Goal: Task Accomplishment & Management: Use online tool/utility

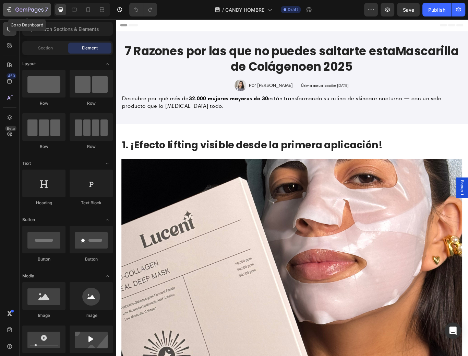
click at [20, 8] on icon "button" at bounding box center [29, 10] width 28 height 6
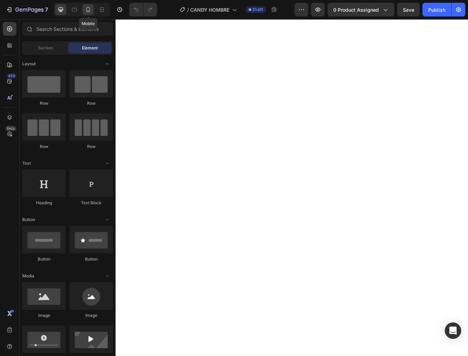
click at [90, 9] on icon at bounding box center [88, 9] width 4 height 5
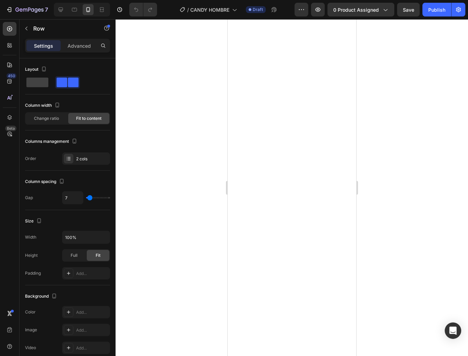
click at [80, 10] on div at bounding box center [82, 10] width 56 height 14
click at [76, 9] on icon at bounding box center [74, 10] width 5 height 4
type input "16"
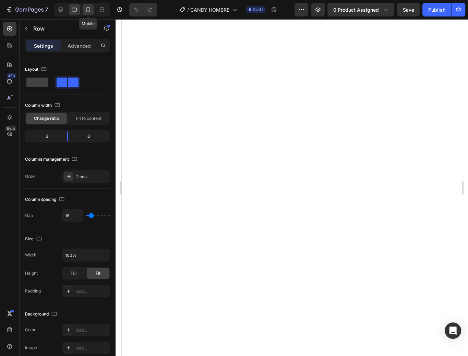
click at [85, 11] on icon at bounding box center [88, 9] width 7 height 7
type input "7"
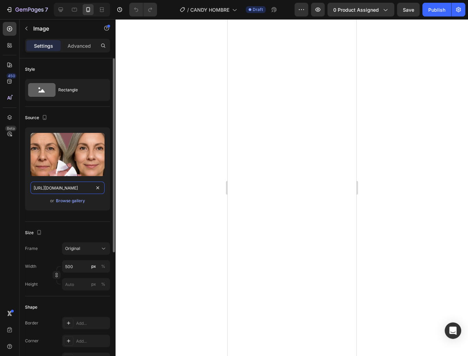
drag, startPoint x: 76, startPoint y: 186, endPoint x: 89, endPoint y: 187, distance: 13.1
click at [77, 186] on input "https://i.ibb.co/nq0JKVq5/FUNNEL-MASCARILLA-AGOSTO-2025-22.jpg" at bounding box center [68, 187] width 74 height 12
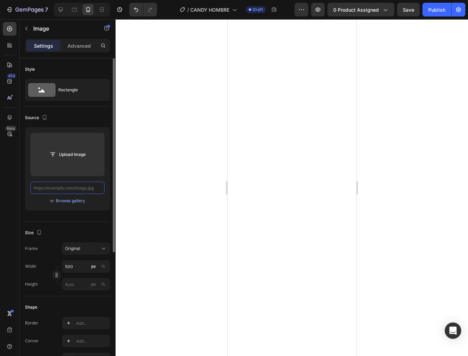
click at [91, 191] on input "text" at bounding box center [68, 187] width 74 height 12
paste input "[URL][DOMAIN_NAME]"
type input "[URL][DOMAIN_NAME]"
paste input "https://img.funnelish.com/14092/396332/1722301504-ezgif.com-video-to-webp-conve…"
type input "https://img.funnelish.com/14092/396332/1722301504-ezgif.com-video-to-webp-conve…"
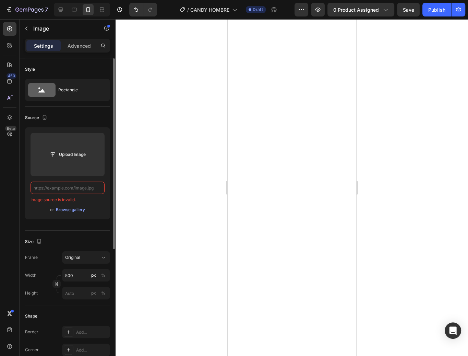
paste input "https://img.funnelish.com/14092/396332/1722301504-ezgif.com-video-to-webp-conve…"
type input "https://img.funnelish.com/14092/396332/1722301504-ezgif.com-video-to-webp-conve…"
click at [394, 198] on div at bounding box center [292, 187] width 353 height 336
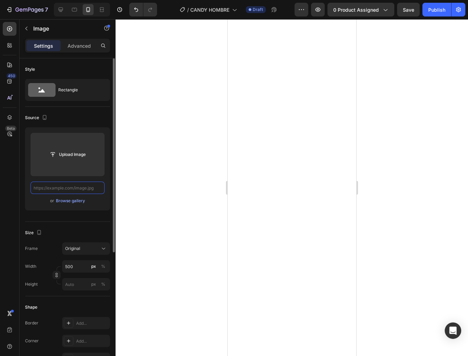
click at [80, 190] on input "text" at bounding box center [68, 187] width 74 height 12
paste input "https://img.funnelish.com/14092/396332/1722301504-ezgif.com-video-to-webp-conve…"
type input "https://img.funnelish.com/14092/396332/1722301504-ezgif.com-video-to-webp-conve…"
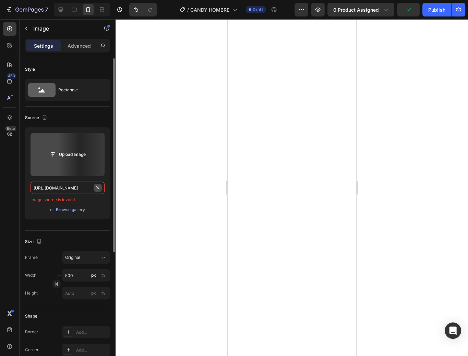
drag, startPoint x: 80, startPoint y: 185, endPoint x: 97, endPoint y: 186, distance: 17.2
click at [47, 180] on div "Upload Image https://img.funnelish.com/14092/396332/1722301504-ezgif.com-video-…" at bounding box center [67, 173] width 85 height 92
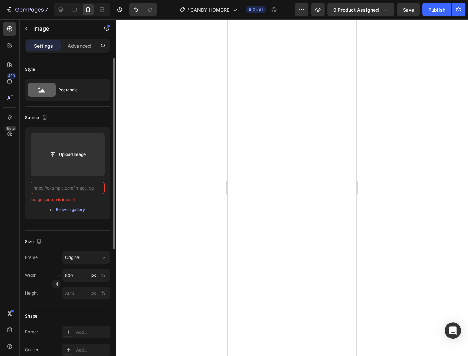
click at [78, 189] on input "text" at bounding box center [68, 187] width 74 height 12
paste input "[URL][DOMAIN_NAME]"
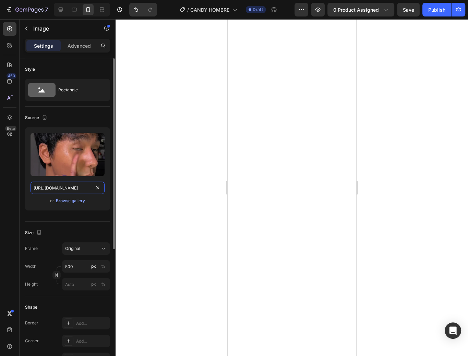
paste input "[URL][DOMAIN_NAME]"
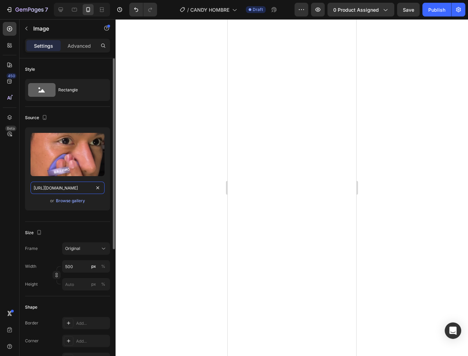
type input "https://i.ibb.co/N2tCtjS9/1722301504-ezgif-com-video-to-webp-converter.webphttp…"
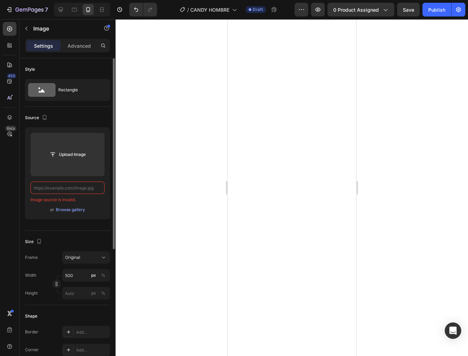
click at [59, 189] on input "text" at bounding box center [68, 187] width 74 height 12
click at [57, 187] on input "text" at bounding box center [68, 187] width 74 height 12
paste input "[URL][DOMAIN_NAME]"
type input "[URL][DOMAIN_NAME]"
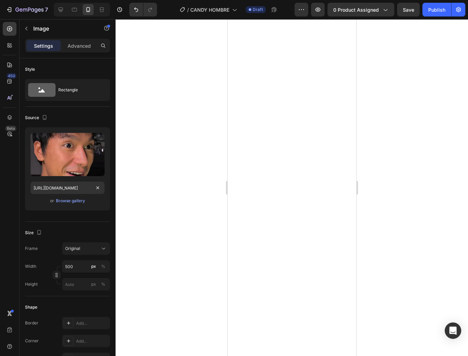
click at [219, 217] on div at bounding box center [292, 187] width 353 height 336
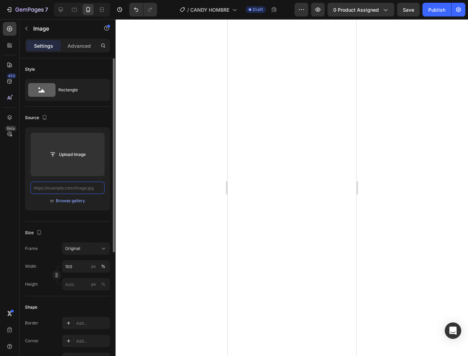
click at [79, 188] on input "text" at bounding box center [68, 187] width 74 height 12
paste input "https://i.ibb.co/67p7d833/1721943740-FUNNEL-GEL-FIJADOR-HOMBRE-04.webp"
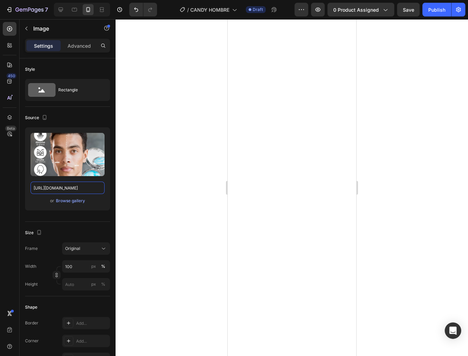
type input "https://i.ibb.co/67p7d833/1721943740-FUNNEL-GEL-FIJADOR-HOMBRE-04.webp"
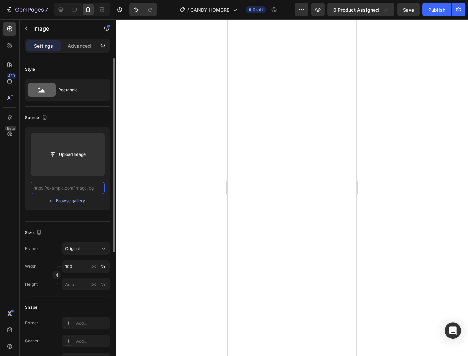
click at [78, 187] on input "text" at bounding box center [68, 187] width 74 height 12
paste input "[URL][DOMAIN_NAME]"
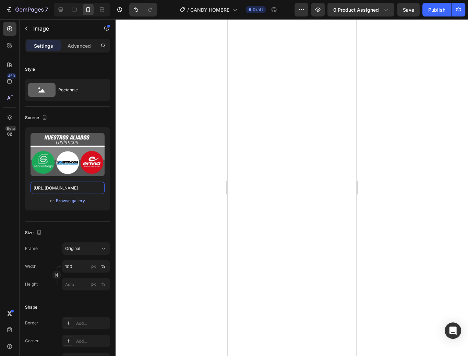
type input "[URL][DOMAIN_NAME]"
click at [136, 186] on div at bounding box center [292, 187] width 353 height 336
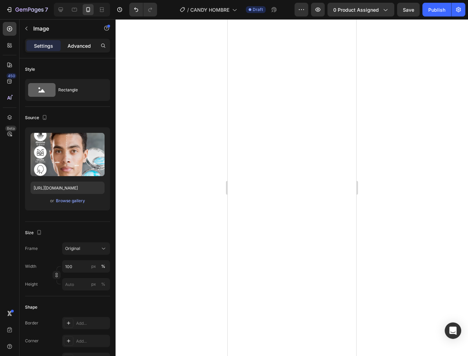
click at [77, 45] on p "Advanced" at bounding box center [79, 45] width 23 height 7
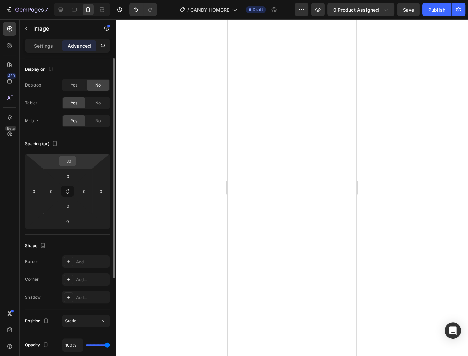
click at [70, 163] on input "-30" at bounding box center [68, 161] width 14 height 10
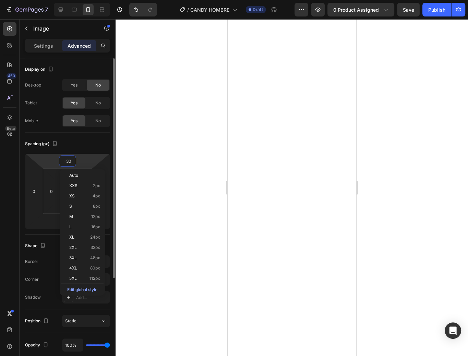
click at [70, 163] on input "-30" at bounding box center [68, 161] width 14 height 10
type input "0"
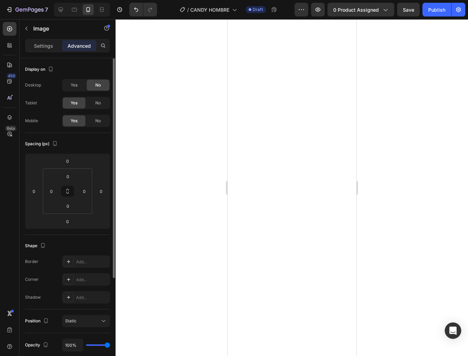
click at [402, 151] on div at bounding box center [292, 187] width 353 height 336
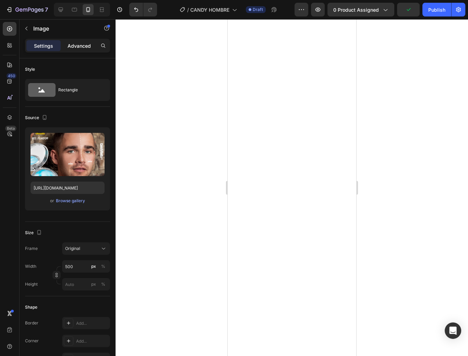
click at [83, 45] on p "Advanced" at bounding box center [79, 45] width 23 height 7
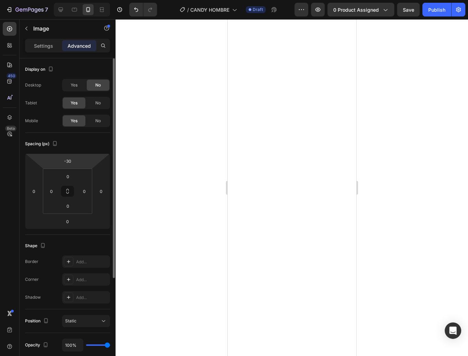
click at [78, 0] on html "7 Version history / CANDY HOMBRE Draft Preview 0 product assigned Save Publish …" at bounding box center [234, 0] width 468 height 0
click at [65, 161] on input "-30" at bounding box center [68, 161] width 14 height 10
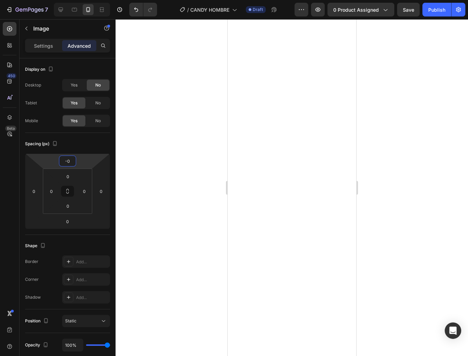
type input "0"
click at [383, 220] on div at bounding box center [292, 187] width 353 height 336
click at [50, 50] on div "Settings" at bounding box center [43, 45] width 34 height 11
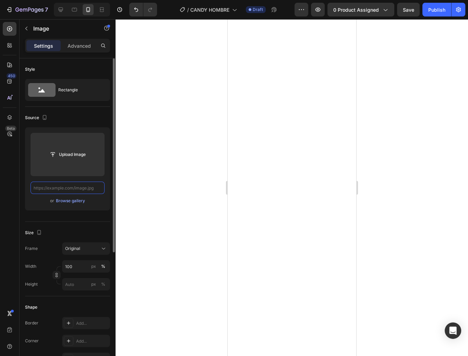
click at [84, 187] on input "text" at bounding box center [68, 187] width 74 height 12
paste input "https://i.ibb.co/C5cdh0nK/1721943761-FUNNEL-GEL-FIJADOR-HOMBRE-06.webp"
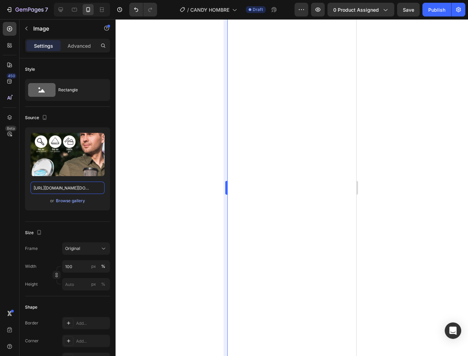
type input "https://i.ibb.co/C5cdh0nK/1721943761-FUNNEL-GEL-FIJADOR-HOMBRE-06.webphttps://i…"
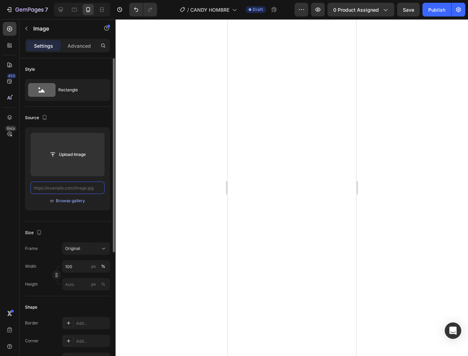
drag, startPoint x: 99, startPoint y: 189, endPoint x: 92, endPoint y: 188, distance: 7.0
click at [73, 184] on input "text" at bounding box center [68, 187] width 74 height 12
paste input "https://img.funnelish.com/14092/396332/1725331866-ezgif.com-video-to-webp-conve…"
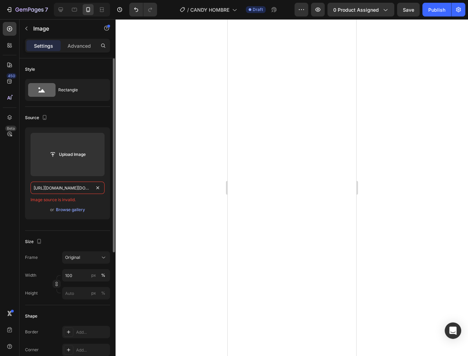
click at [75, 183] on input "https://img.funnelish.com/14092/396332/1725331866-ezgif.com-video-to-webp-conve…" at bounding box center [68, 187] width 74 height 12
paste input "text"
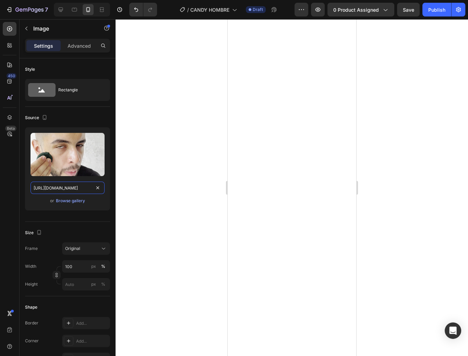
type input "https://img.funnelish.com/14092/396332/1725331866-ezgif.com-video-to-webp-conve…"
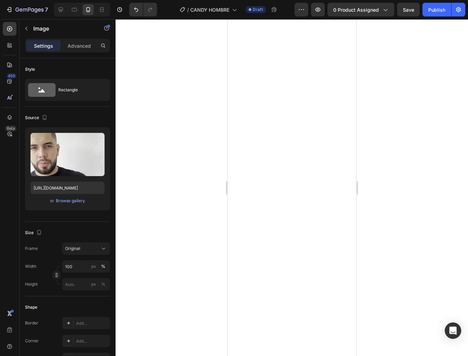
click at [155, 181] on div at bounding box center [292, 187] width 353 height 336
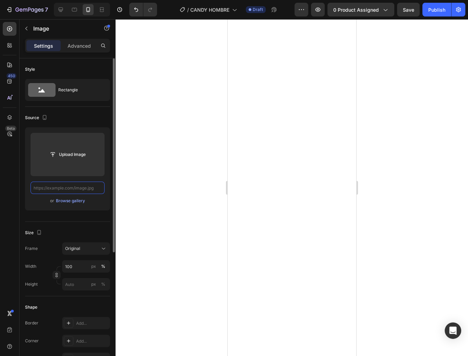
click at [61, 183] on input "text" at bounding box center [68, 187] width 74 height 12
paste input "https://img.funnelish.com/14092/396332/1725331866-ezgif.com-video-to-webp-conve…"
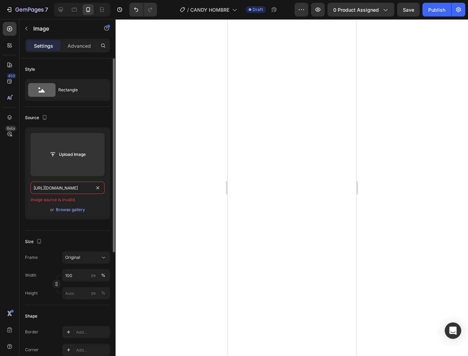
paste input ".ibb.co/bjhDNSmp/1725331866-ezgif-com-video-to-webp-converter-1"
paste input "https://i.ibb.co/bjhDNSmp/1725331866-ezgif-com-video-to-webp-converter-1.webp"
type input "https://i.ibb.co/bjhDNSmp/1725331866-ezgif-com-video-to-webp-converter-1.webpht…"
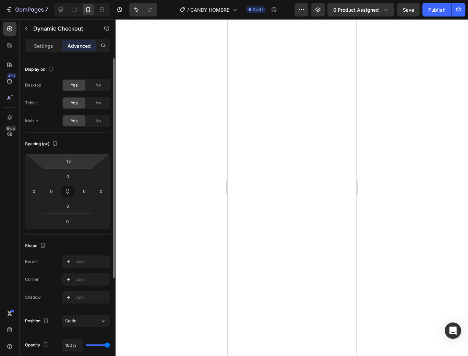
click at [81, 0] on html "7 Version history / CANDY HOMBRE Draft Preview 0 product assigned Save Publish …" at bounding box center [234, 0] width 468 height 0
click at [70, 160] on input "-13" at bounding box center [68, 161] width 14 height 10
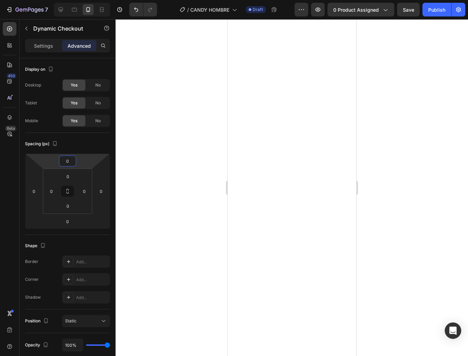
type input "0"
click at [381, 175] on div at bounding box center [292, 187] width 353 height 336
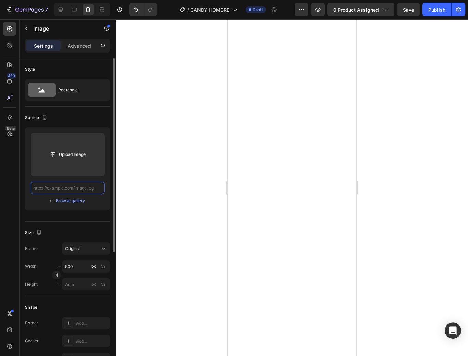
click at [78, 184] on input "text" at bounding box center [68, 187] width 74 height 12
paste input "https://i.ibb.co/VWmGBfvF/1721943765-FUNNEL-GEL-FIJADOR-HOMBRE-09.webp"
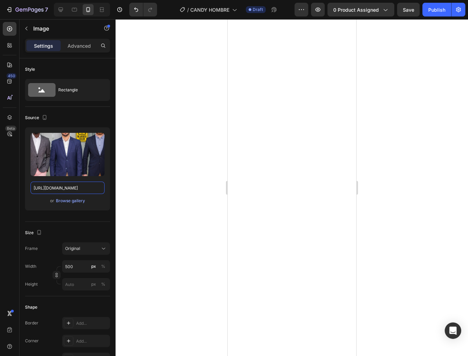
type input "https://i.ibb.co/VWmGBfvF/1721943765-FUNNEL-GEL-FIJADOR-HOMBRE-09.webp"
click at [163, 192] on div at bounding box center [292, 187] width 353 height 336
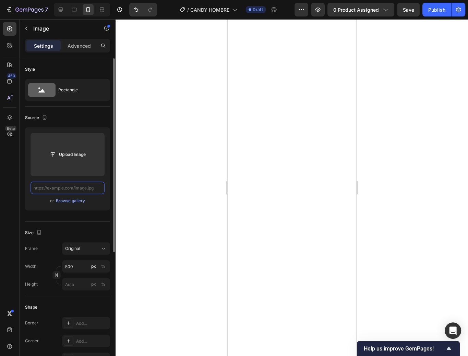
drag, startPoint x: 95, startPoint y: 187, endPoint x: 89, endPoint y: 188, distance: 5.7
click at [69, 190] on input "text" at bounding box center [68, 187] width 74 height 12
paste input "https://i.ibb.co/LbfzcRx/imageye-imgi-2-1721943769-FUNNEL-GEL-FIJADOR-HOMBRE-10…"
type input "https://i.ibb.co/LbfzcRx/imageye-imgi-2-1721943769-FUNNEL-GEL-FIJADOR-HOMBRE-10…"
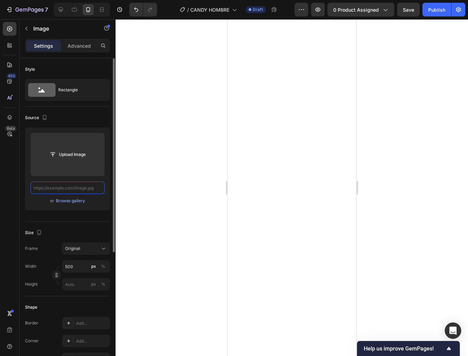
click at [70, 185] on input "text" at bounding box center [68, 187] width 74 height 12
paste input "https://i.ibb.co/dJ52vQKk/imageye-imgi-3-1721943774-FUNNEL-GEL-FIJADOR-HOMBRE-1…"
type input "https://i.ibb.co/dJ52vQKk/imageye-imgi-3-1721943774-FUNNEL-GEL-FIJADOR-HOMBRE-1…"
click at [74, 189] on input "text" at bounding box center [68, 187] width 74 height 12
paste input "https://i.ibb.co/gMQWdQQ3/imageye-imgi-5-1721943780-FUNNEL-GEL-FIJADOR-HOMBRE-1…"
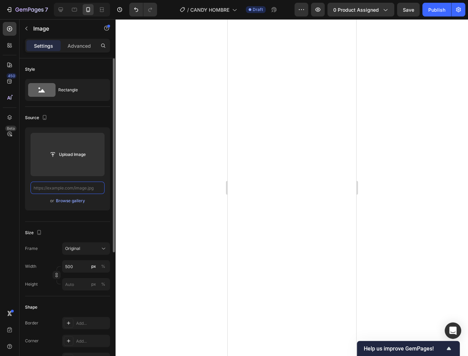
type input "https://i.ibb.co/gMQWdQQ3/imageye-imgi-5-1721943780-FUNNEL-GEL-FIJADOR-HOMBRE-1…"
click at [66, 186] on input "text" at bounding box center [68, 187] width 74 height 12
paste input "[URL][DOMAIN_NAME]"
type input "[URL][DOMAIN_NAME]"
click at [69, 187] on input "text" at bounding box center [68, 187] width 74 height 12
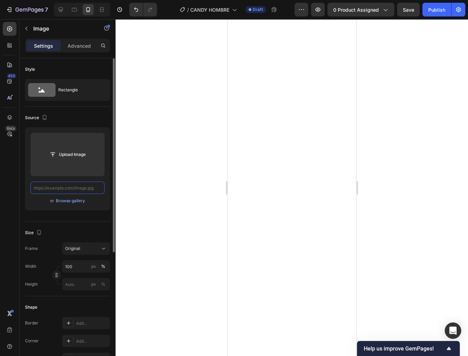
paste input "https://i.ibb.co/nq9McxpR/imageye-imgi-7-1721943784-FUNNEL-GEL-FIJADOR-HOMBRE-1…"
type input "https://i.ibb.co/nq9McxpR/imageye-imgi-7-1721943784-FUNNEL-GEL-FIJADOR-HOMBRE-1…"
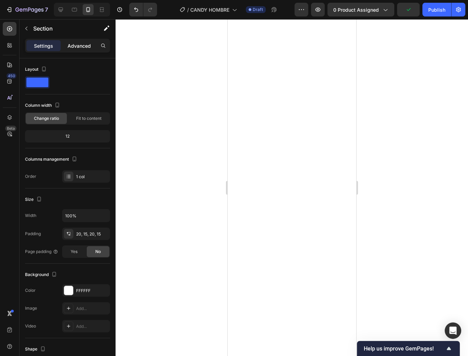
click at [75, 47] on p "Advanced" at bounding box center [79, 45] width 23 height 7
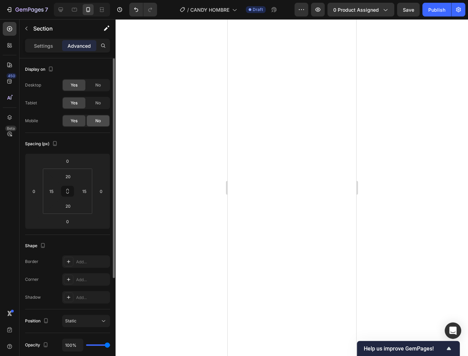
click at [94, 119] on div "No" at bounding box center [98, 120] width 23 height 11
click at [96, 88] on div "No" at bounding box center [98, 85] width 23 height 11
click at [350, 13] on button "0 product assigned" at bounding box center [360, 10] width 67 height 14
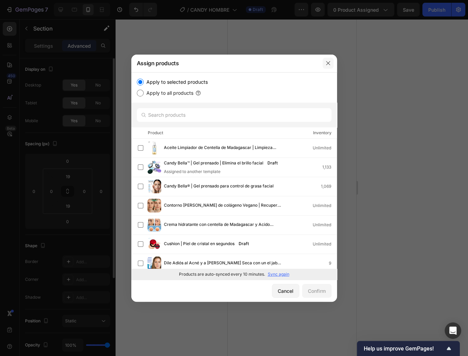
click at [326, 66] on button "button" at bounding box center [328, 63] width 11 height 11
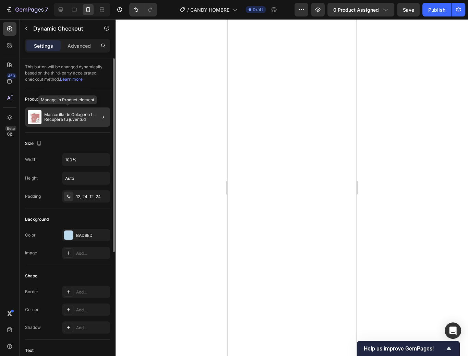
click at [79, 121] on div "Mascarilla de Colágeno Lucent | Recupera tu juventud" at bounding box center [67, 116] width 85 height 19
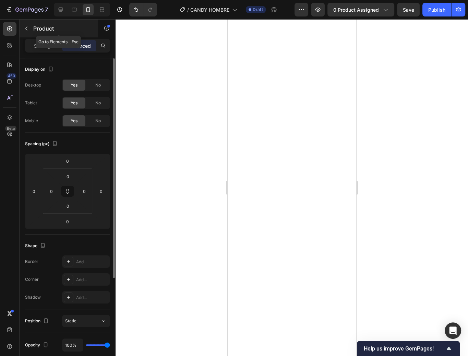
click at [25, 29] on icon "button" at bounding box center [26, 28] width 5 height 5
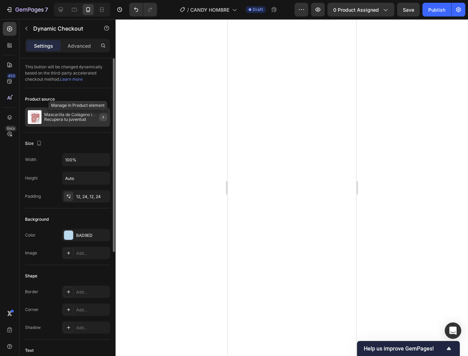
click at [103, 116] on icon "button" at bounding box center [102, 116] width 5 height 5
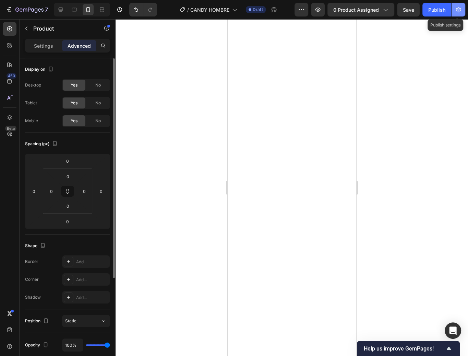
click at [456, 13] on button "button" at bounding box center [459, 10] width 14 height 14
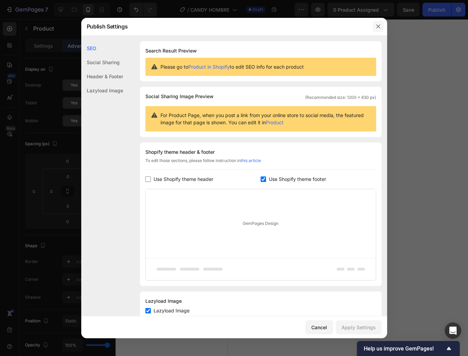
click at [376, 26] on icon "button" at bounding box center [378, 26] width 5 height 5
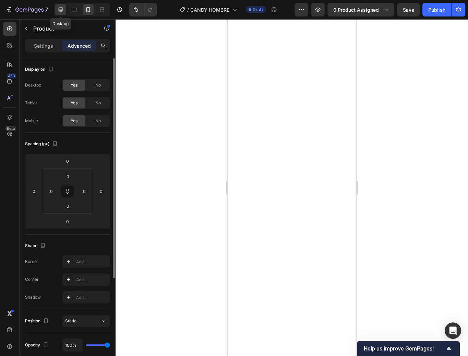
click at [60, 11] on icon at bounding box center [60, 9] width 7 height 7
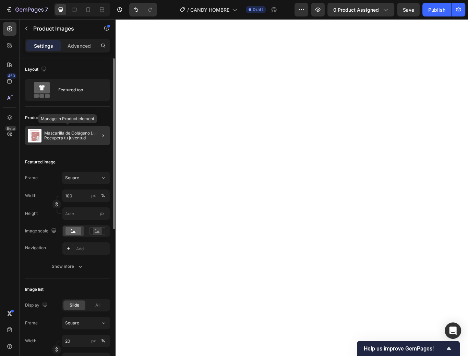
click at [84, 133] on p "Mascarilla de Colágeno Lucent | Recupera tu juventud" at bounding box center [75, 136] width 63 height 10
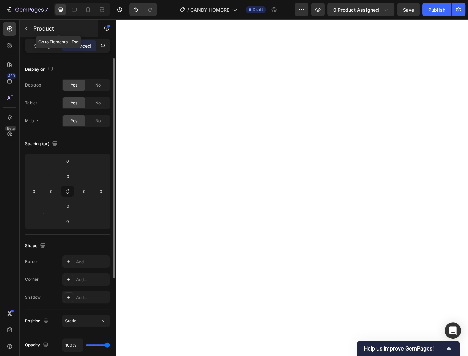
click at [29, 28] on button "button" at bounding box center [26, 28] width 11 height 11
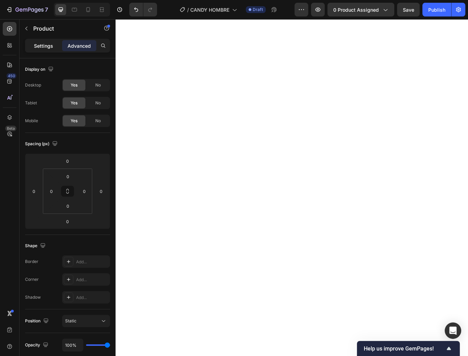
click at [50, 48] on p "Settings" at bounding box center [43, 45] width 19 height 7
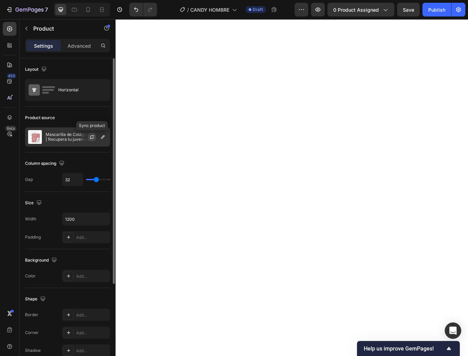
click at [95, 136] on button "button" at bounding box center [92, 137] width 8 height 8
click at [0, 0] on icon "button" at bounding box center [0, 0] width 0 height 0
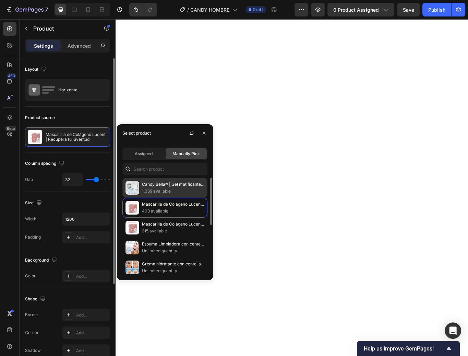
click at [164, 188] on p "[PERSON_NAME]® | Gel matificante para hombre" at bounding box center [173, 184] width 62 height 7
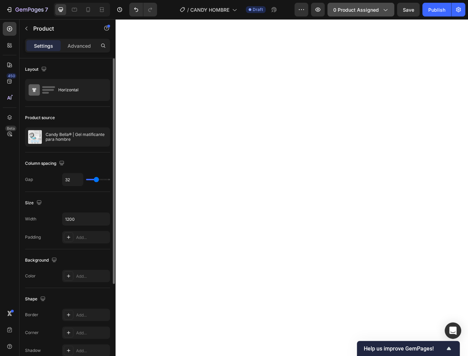
click at [355, 8] on span "0 product assigned" at bounding box center [356, 9] width 46 height 7
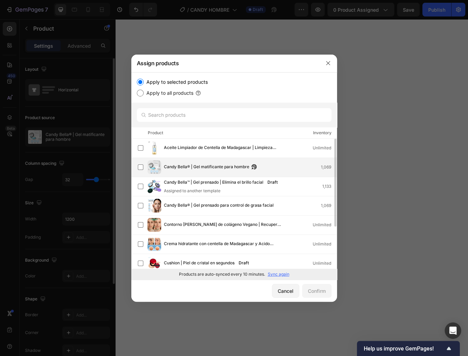
click at [190, 161] on div "Candy Bella® | Gel matificante para hombre 1,069" at bounding box center [237, 167] width 199 height 14
click at [318, 288] on div "Confirm" at bounding box center [317, 290] width 18 height 7
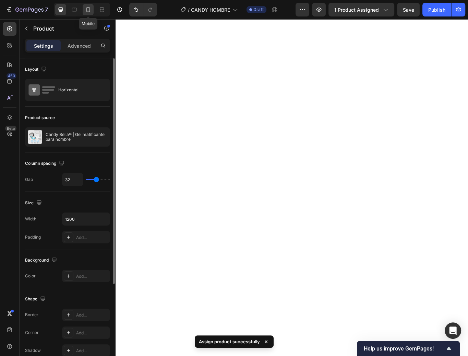
click at [87, 8] on icon at bounding box center [88, 9] width 7 height 7
type input "16"
type input "100%"
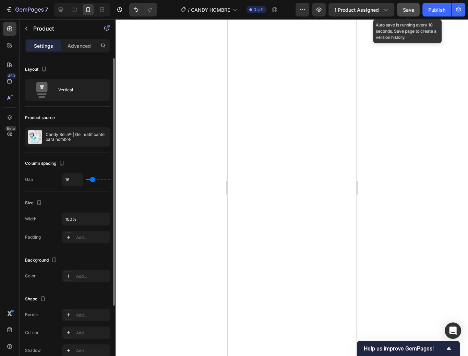
click at [403, 9] on span "Save" at bounding box center [408, 10] width 11 height 6
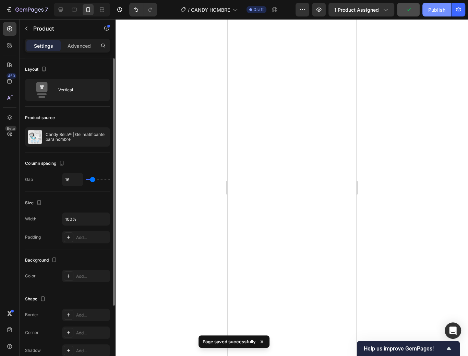
click at [431, 8] on div "Publish" at bounding box center [436, 9] width 17 height 7
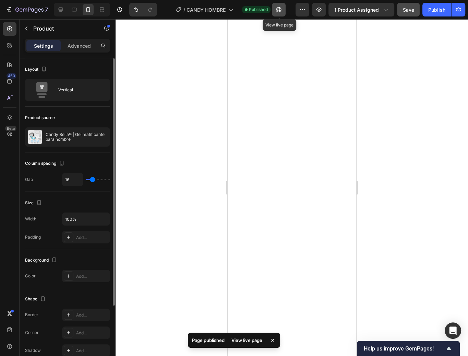
click at [278, 10] on icon "button" at bounding box center [278, 9] width 7 height 7
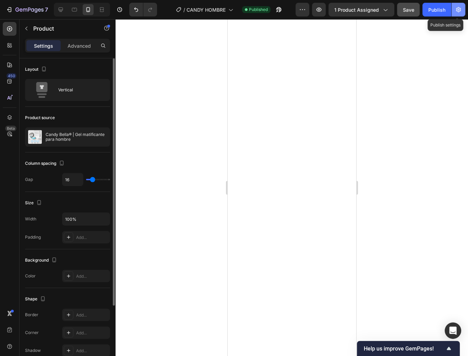
click at [462, 12] on button "button" at bounding box center [459, 10] width 14 height 14
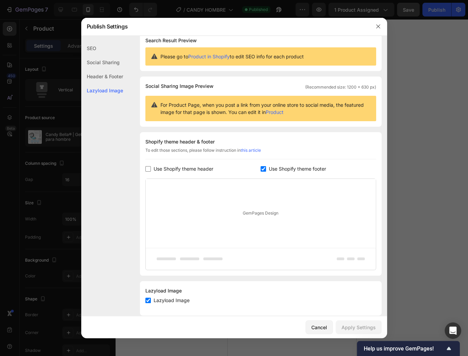
scroll to position [20, 0]
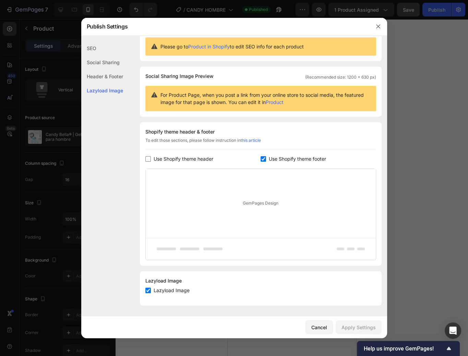
click at [107, 49] on div "SEO" at bounding box center [102, 48] width 42 height 14
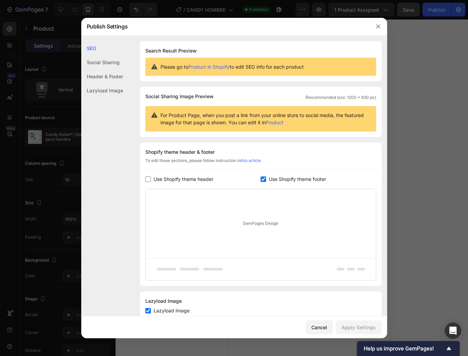
click at [105, 61] on div "Social Sharing" at bounding box center [102, 62] width 42 height 14
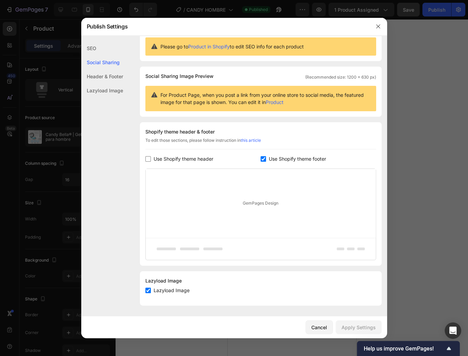
click at [106, 71] on div "Header & Footer" at bounding box center [102, 76] width 42 height 14
click at [377, 26] on icon "button" at bounding box center [378, 26] width 5 height 5
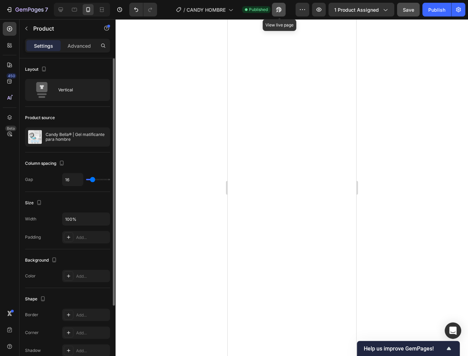
click at [274, 10] on button "button" at bounding box center [279, 10] width 14 height 14
click at [29, 11] on icon "button" at bounding box center [29, 10] width 28 height 6
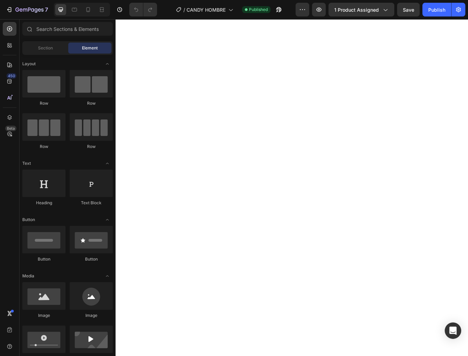
scroll to position [0, 464]
click at [88, 12] on icon at bounding box center [88, 9] width 7 height 7
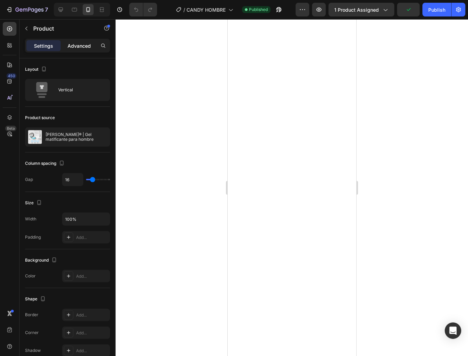
click at [79, 47] on p "Advanced" at bounding box center [79, 45] width 23 height 7
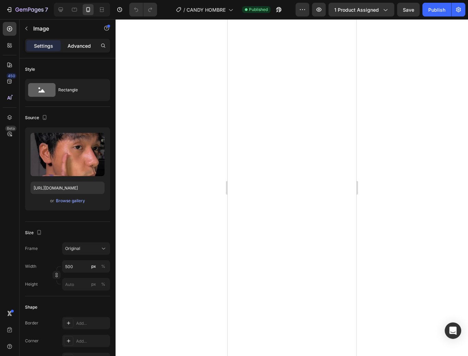
click at [73, 44] on p "Advanced" at bounding box center [79, 45] width 23 height 7
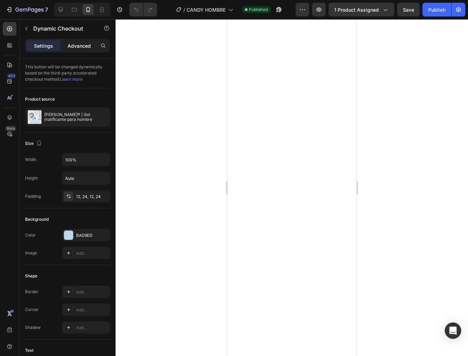
click at [86, 42] on p "Advanced" at bounding box center [79, 45] width 23 height 7
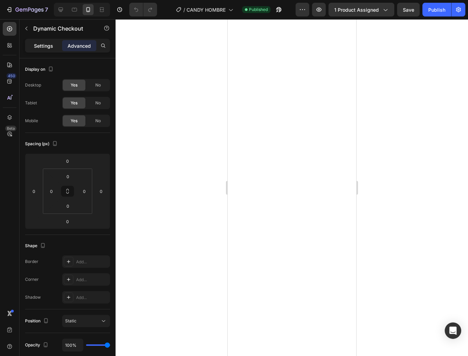
click at [57, 46] on div "Settings" at bounding box center [43, 45] width 34 height 11
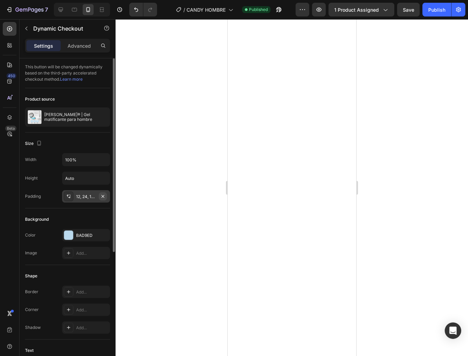
click at [103, 194] on icon "button" at bounding box center [102, 195] width 5 height 5
click at [69, 196] on icon at bounding box center [68, 195] width 5 height 5
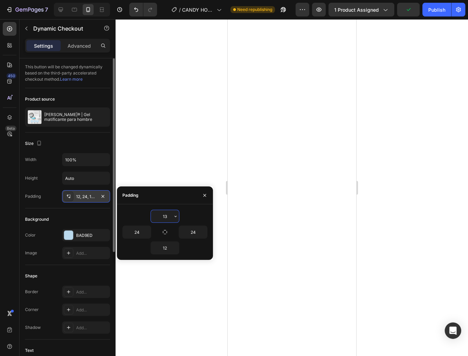
type input "12"
click at [177, 150] on div at bounding box center [292, 187] width 353 height 336
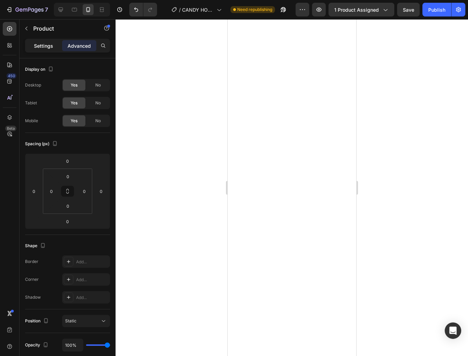
click at [39, 45] on p "Settings" at bounding box center [43, 45] width 19 height 7
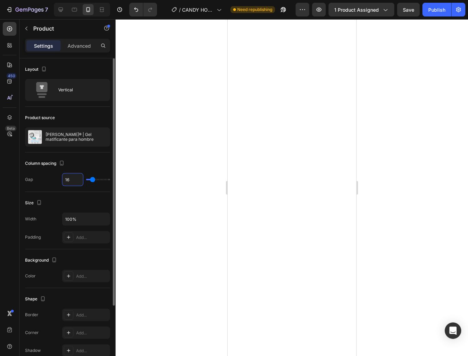
click at [78, 181] on input "16" at bounding box center [72, 179] width 21 height 12
type input "15"
type input "14"
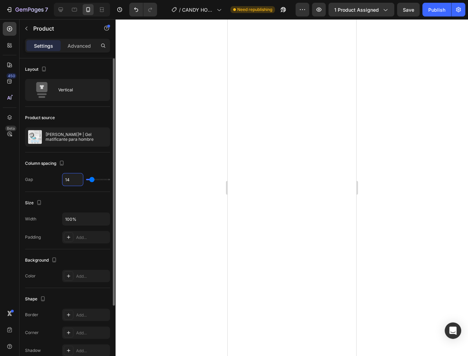
type input "13"
type input "12"
type input "11"
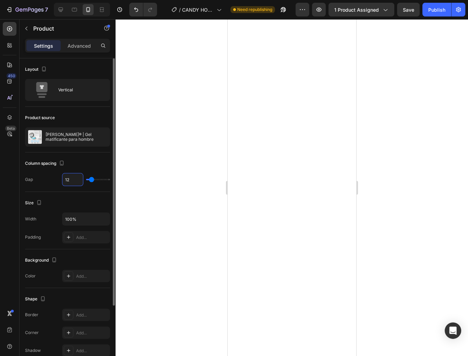
type input "11"
type input "10"
type input "9"
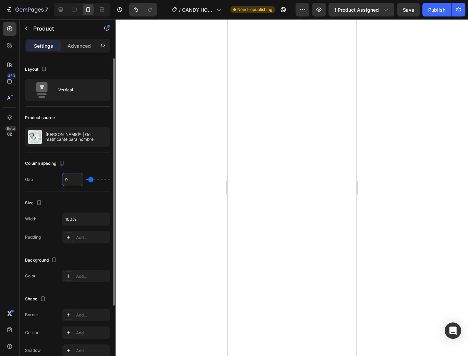
type input "8"
type input "7"
type input "6"
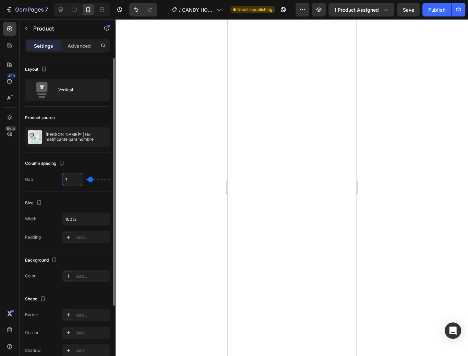
type input "6"
type input "5"
type input "4"
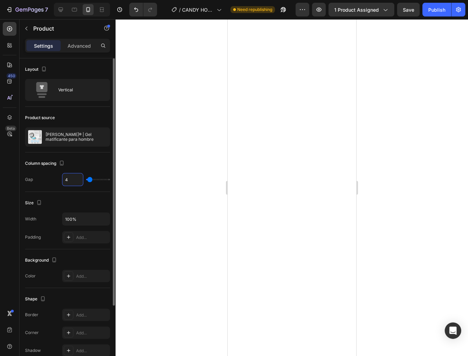
type input "3"
type input "2"
type input "1"
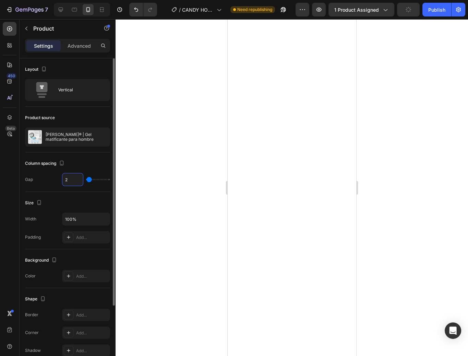
type input "1"
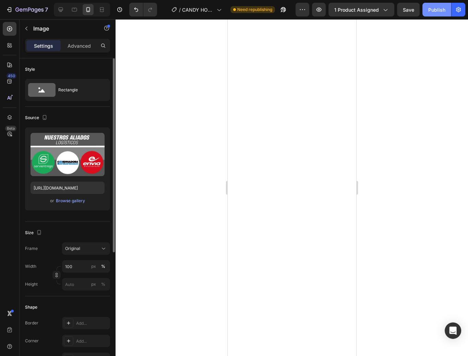
click at [436, 11] on div "Publish" at bounding box center [436, 9] width 17 height 7
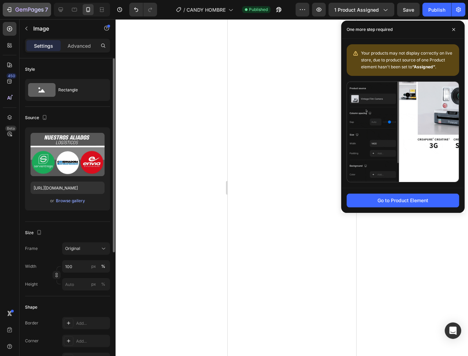
click at [27, 10] on icon "button" at bounding box center [25, 10] width 4 height 3
